Goal: Register for event/course

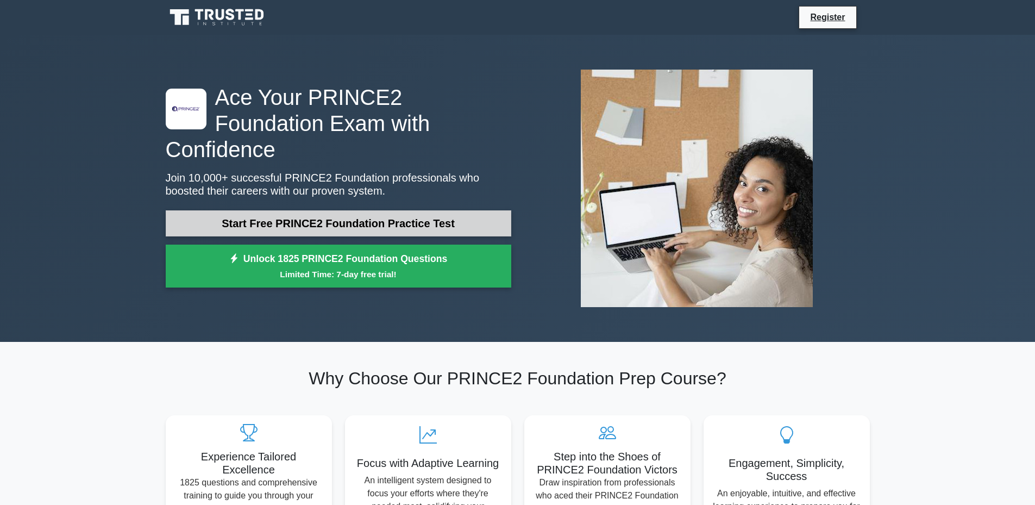
click at [350, 215] on link "Start Free PRINCE2 Foundation Practice Test" at bounding box center [338, 223] width 345 height 26
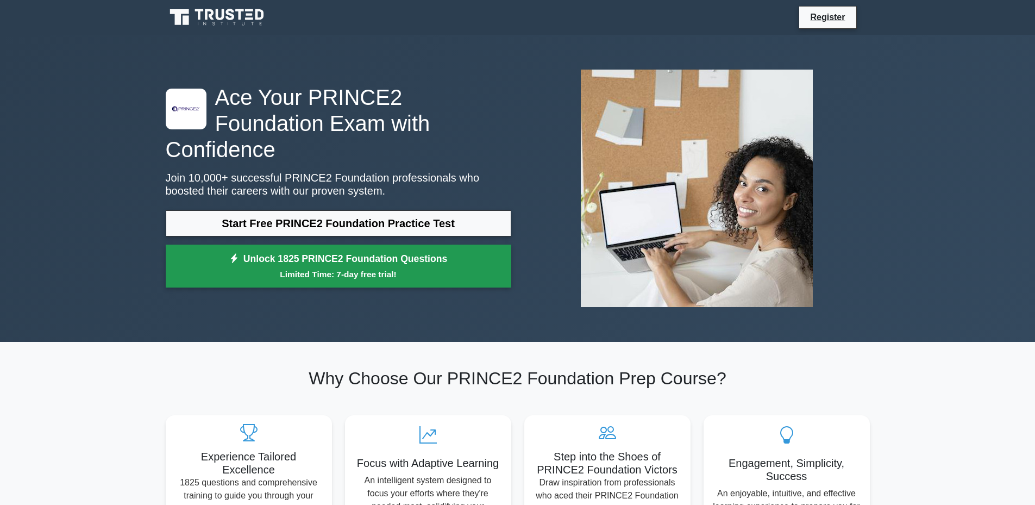
click at [347, 250] on link "Unlock 1825 PRINCE2 Foundation Questions Limited Time: 7-day free trial!" at bounding box center [338, 265] width 345 height 43
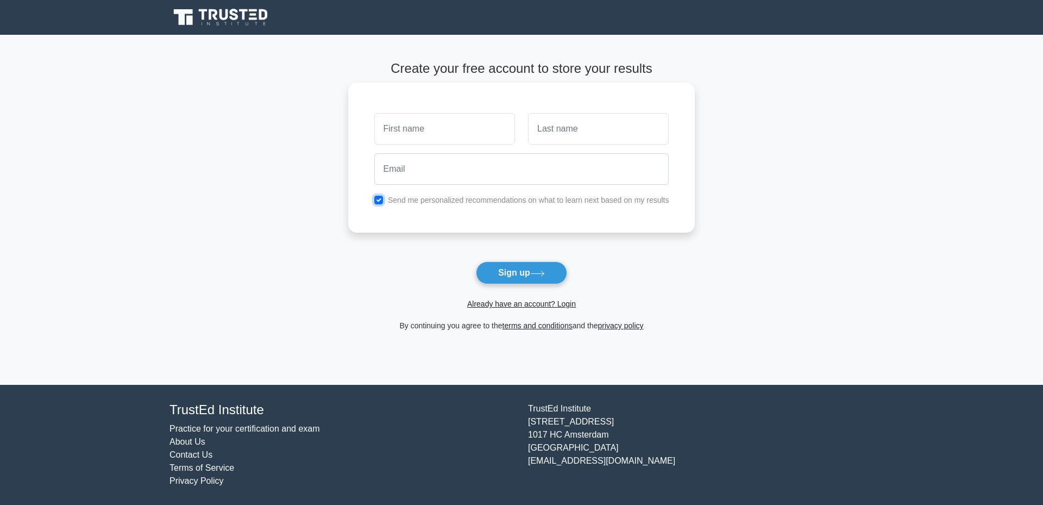
click at [380, 197] on input "checkbox" at bounding box center [378, 200] width 9 height 9
checkbox input "false"
click at [448, 166] on input "email" at bounding box center [521, 169] width 295 height 32
paste input "mogika9955@colimarl.com"
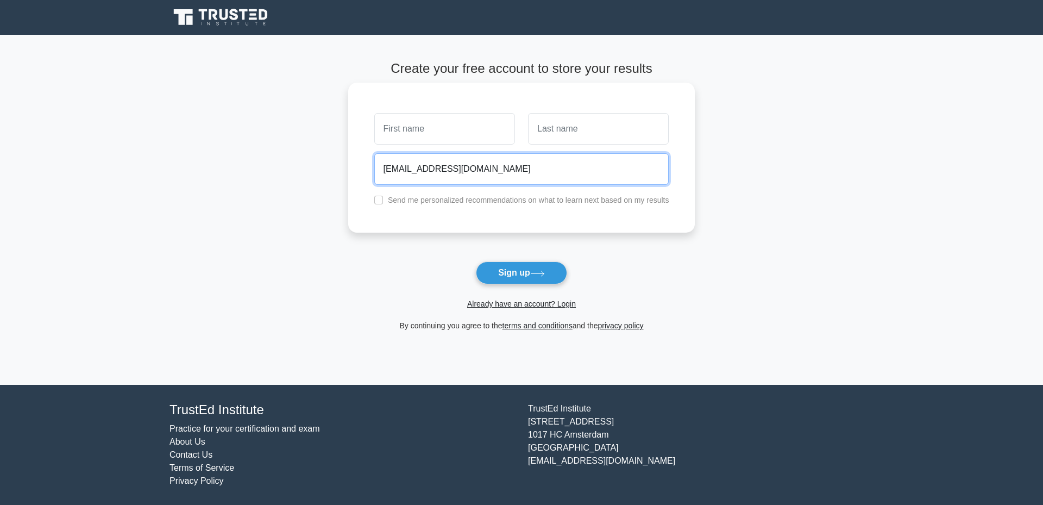
drag, startPoint x: 411, startPoint y: 171, endPoint x: 386, endPoint y: 171, distance: 25.0
click at [386, 171] on input "mogika9955@colimarl.com" at bounding box center [521, 169] width 295 height 32
type input "mogika9955@colimarl.com"
click at [435, 127] on input "text" at bounding box center [444, 129] width 141 height 32
paste input "mogika"
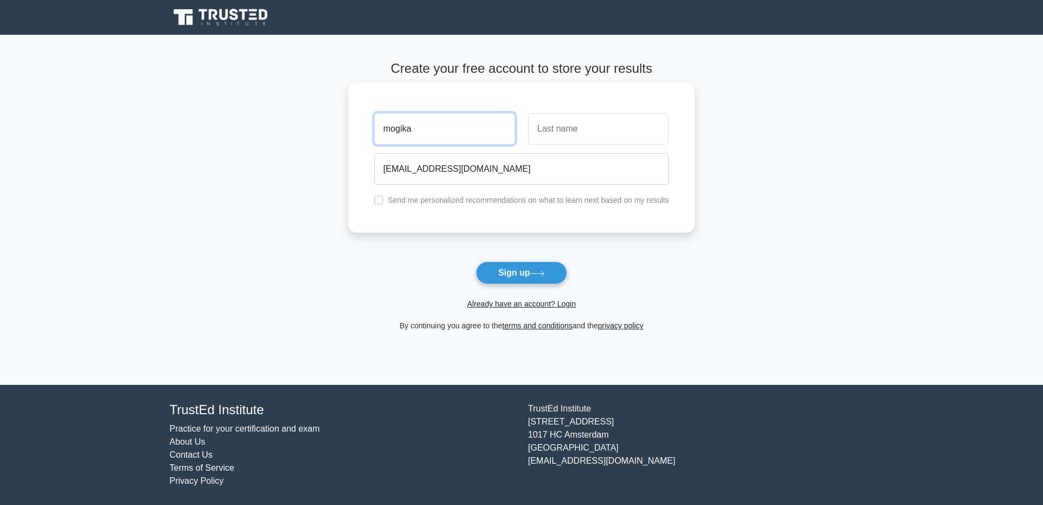
drag, startPoint x: 391, startPoint y: 131, endPoint x: 372, endPoint y: 133, distance: 19.6
click at [372, 133] on div "mogika" at bounding box center [445, 129] width 154 height 40
type input "Mogika"
click at [560, 129] on input "text" at bounding box center [598, 129] width 141 height 32
type input "Lee"
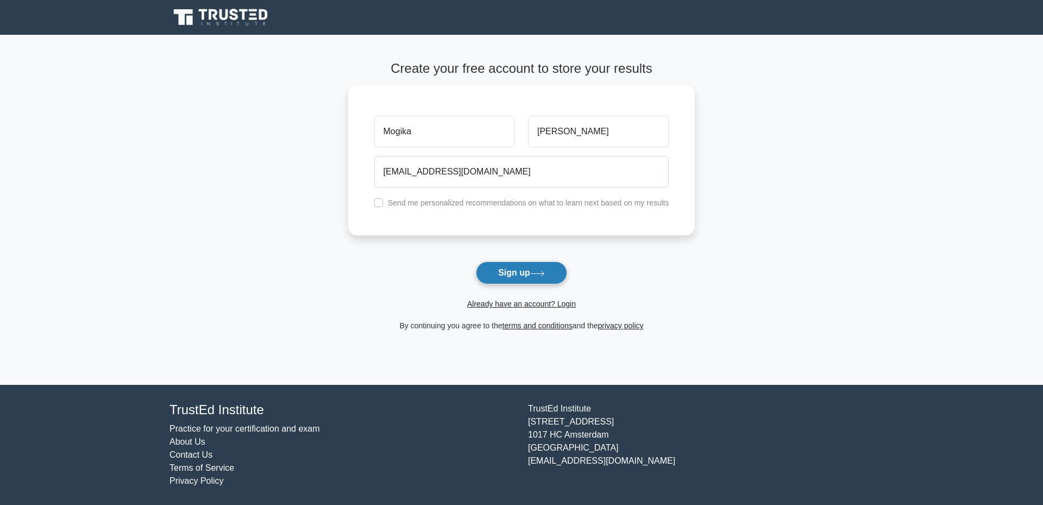
click at [530, 272] on button "Sign up" at bounding box center [521, 272] width 91 height 23
